Goal: Transaction & Acquisition: Purchase product/service

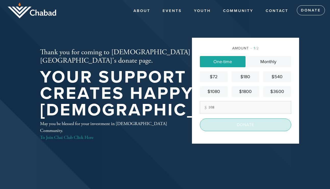
type input "108"
click at [247, 126] on input "Donate" at bounding box center [245, 125] width 91 height 13
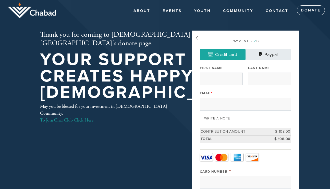
click at [270, 52] on link "Paypal" at bounding box center [268, 54] width 46 height 11
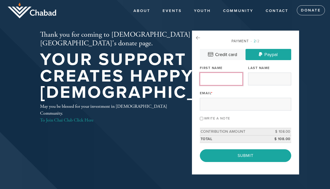
click at [224, 82] on input "First Name" at bounding box center [221, 79] width 43 height 13
type input "[PERSON_NAME]"
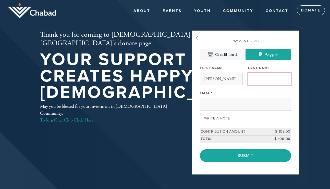
type input "[PERSON_NAME]"
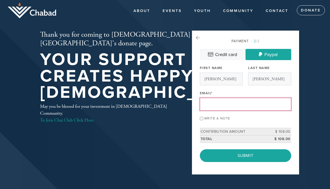
type input "gennadyd@gmail.com"
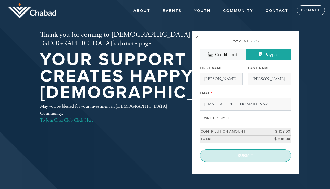
click at [239, 157] on input "Submit" at bounding box center [245, 155] width 91 height 13
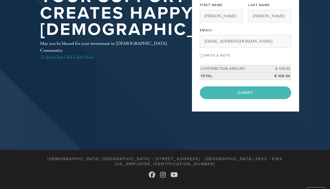
scroll to position [40, 0]
